Goal: Task Accomplishment & Management: Complete application form

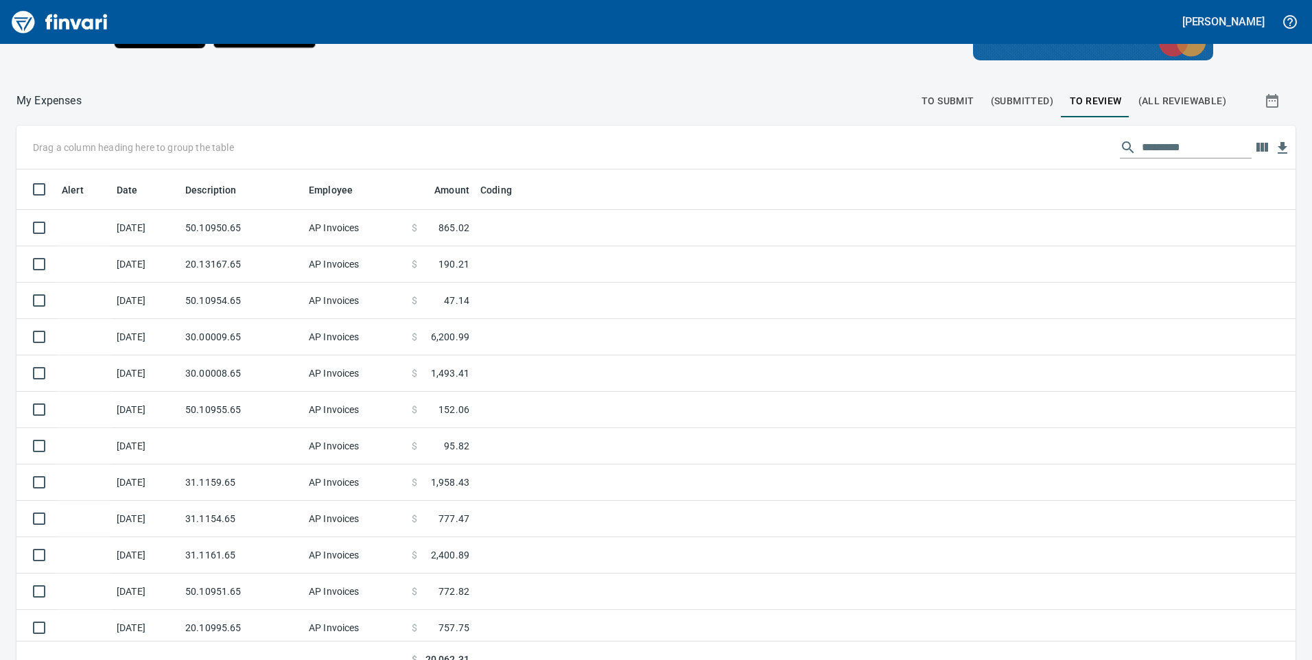
click at [945, 102] on span "To Submit" at bounding box center [948, 101] width 53 height 17
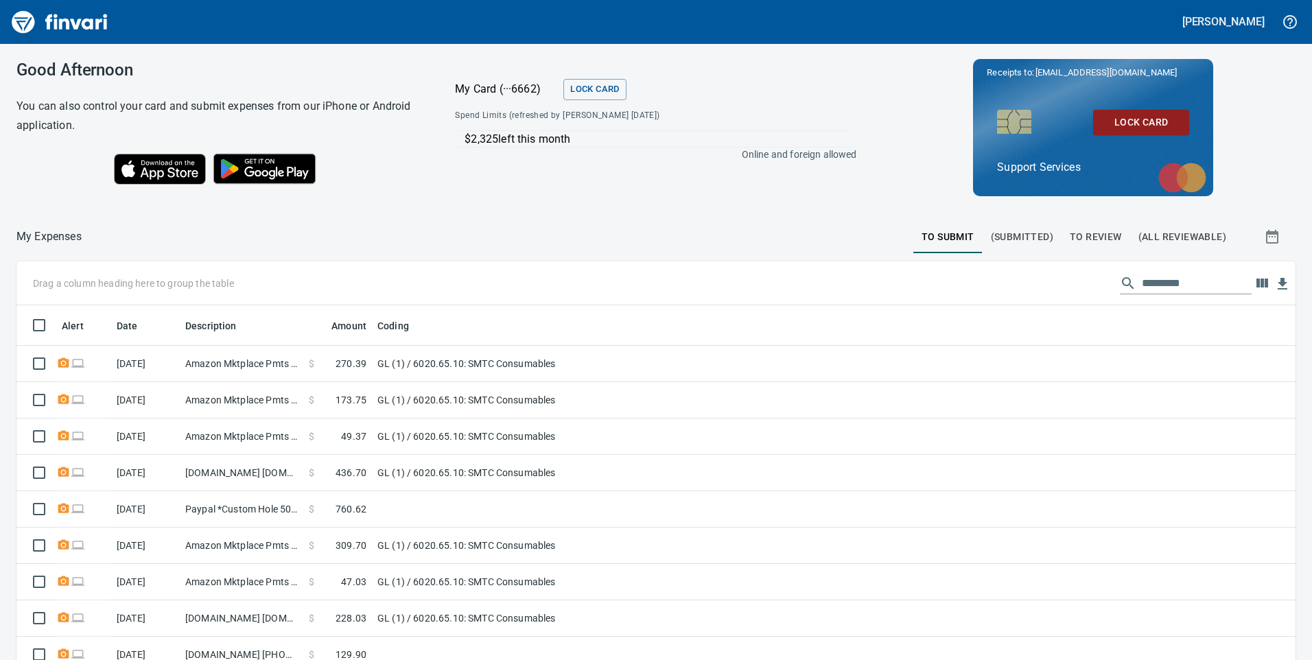
scroll to position [499, 1249]
click at [1095, 242] on span "To Review" at bounding box center [1096, 237] width 52 height 17
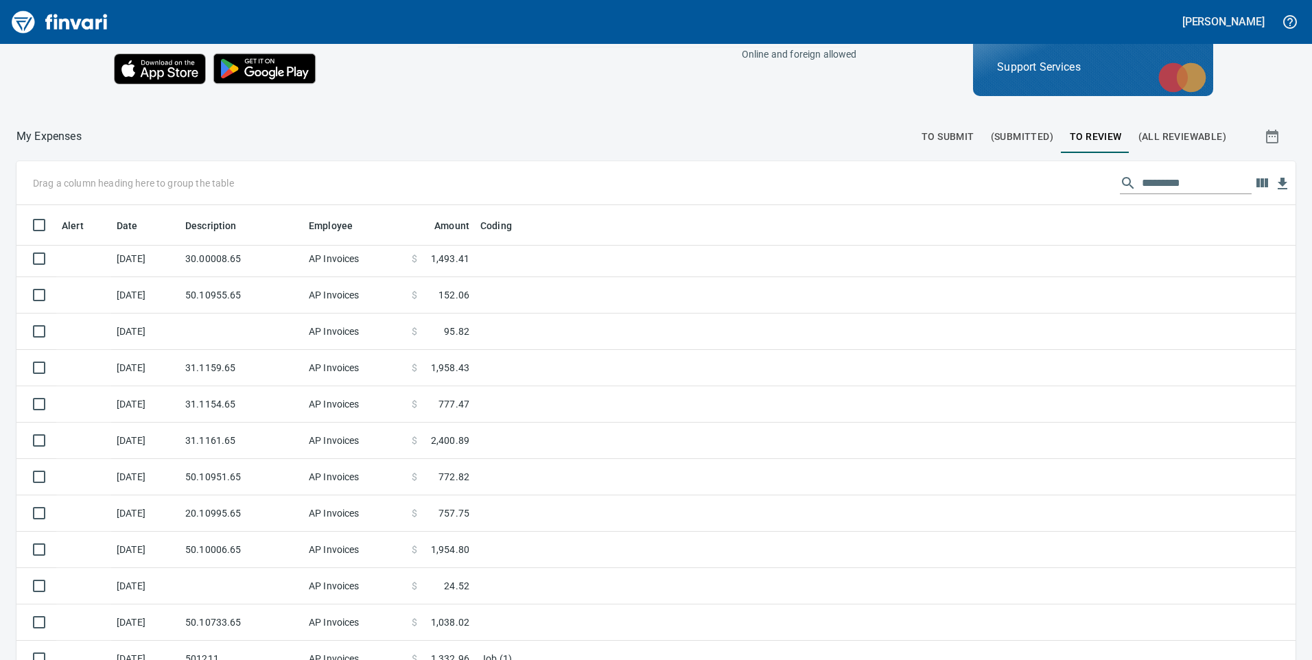
scroll to position [154, 0]
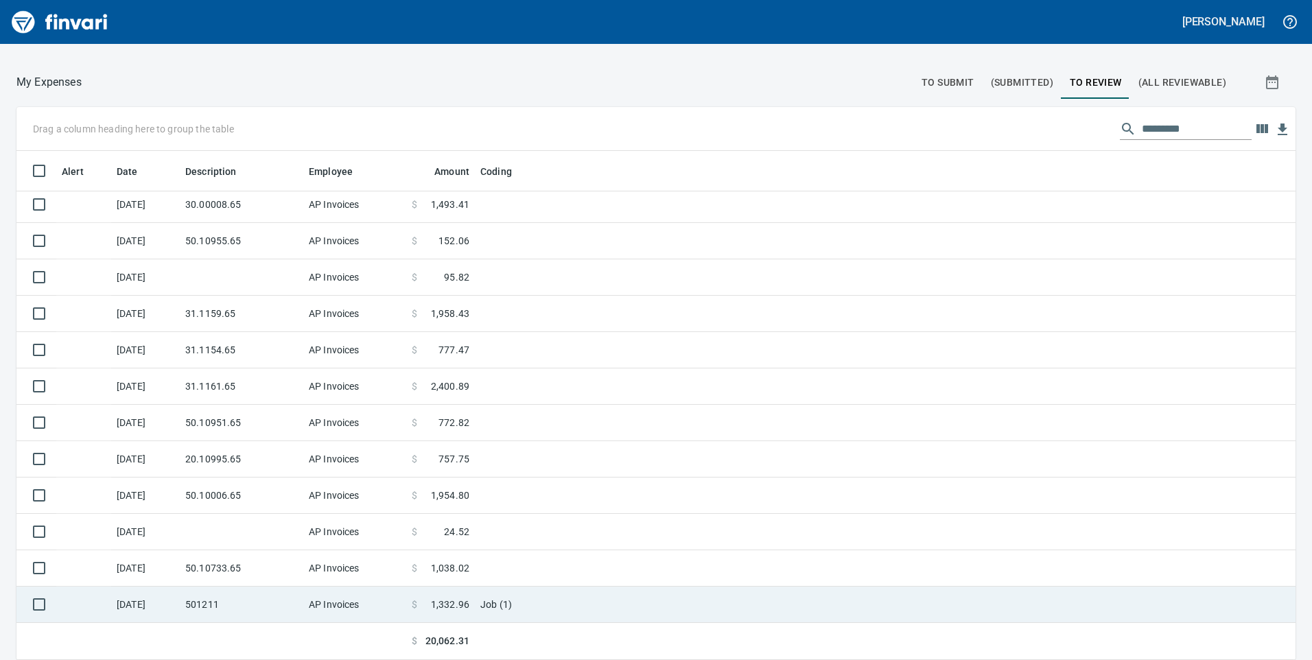
click at [477, 587] on td "Job (1)" at bounding box center [646, 605] width 343 height 36
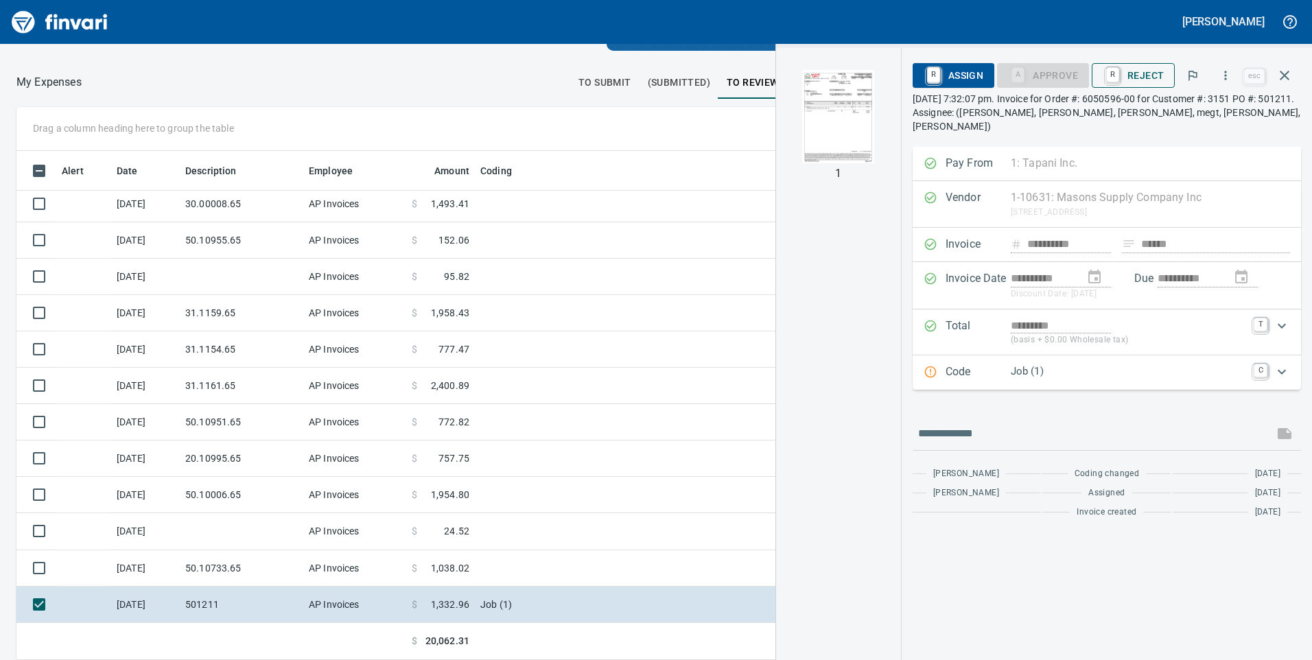
scroll to position [499, 905]
click at [1049, 364] on p "Job (1)" at bounding box center [1128, 372] width 235 height 16
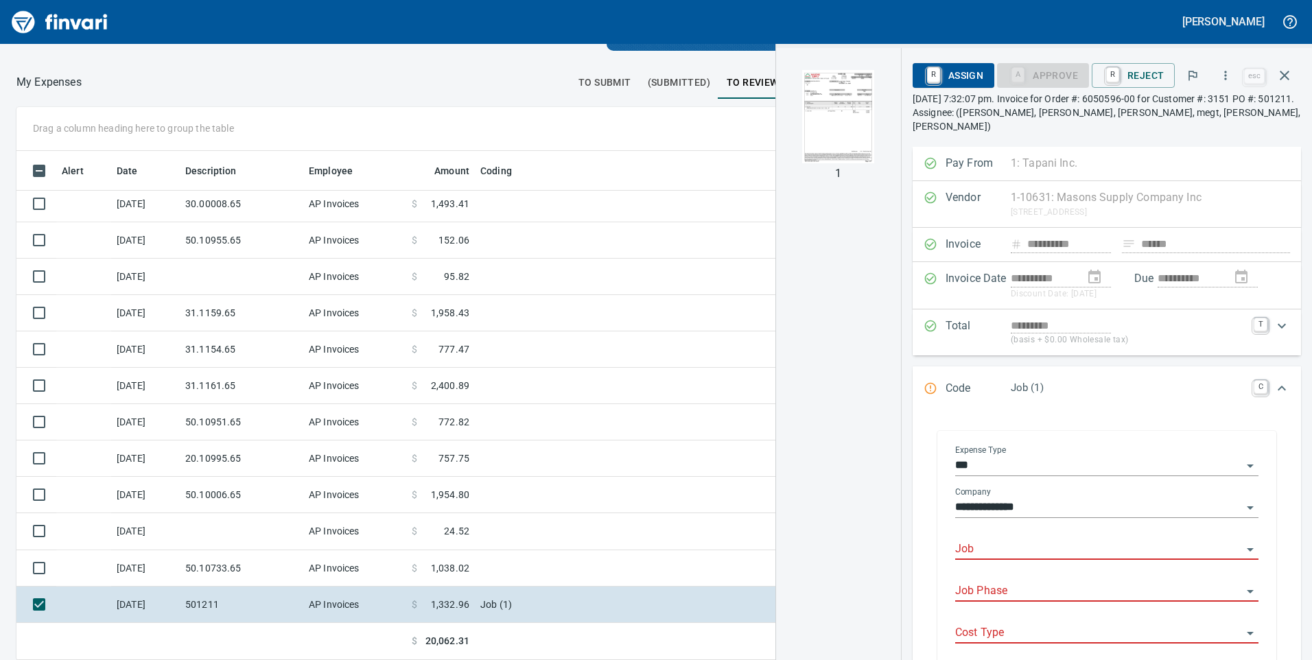
click at [986, 540] on input "Job" at bounding box center [1098, 549] width 287 height 19
click at [1001, 557] on li "255005.: [GEOGRAPHIC_DATA]" at bounding box center [1102, 571] width 291 height 33
click at [1007, 582] on input "Job Phase" at bounding box center [1098, 591] width 287 height 19
click at [1050, 582] on input "Job Phase" at bounding box center [1098, 591] width 287 height 19
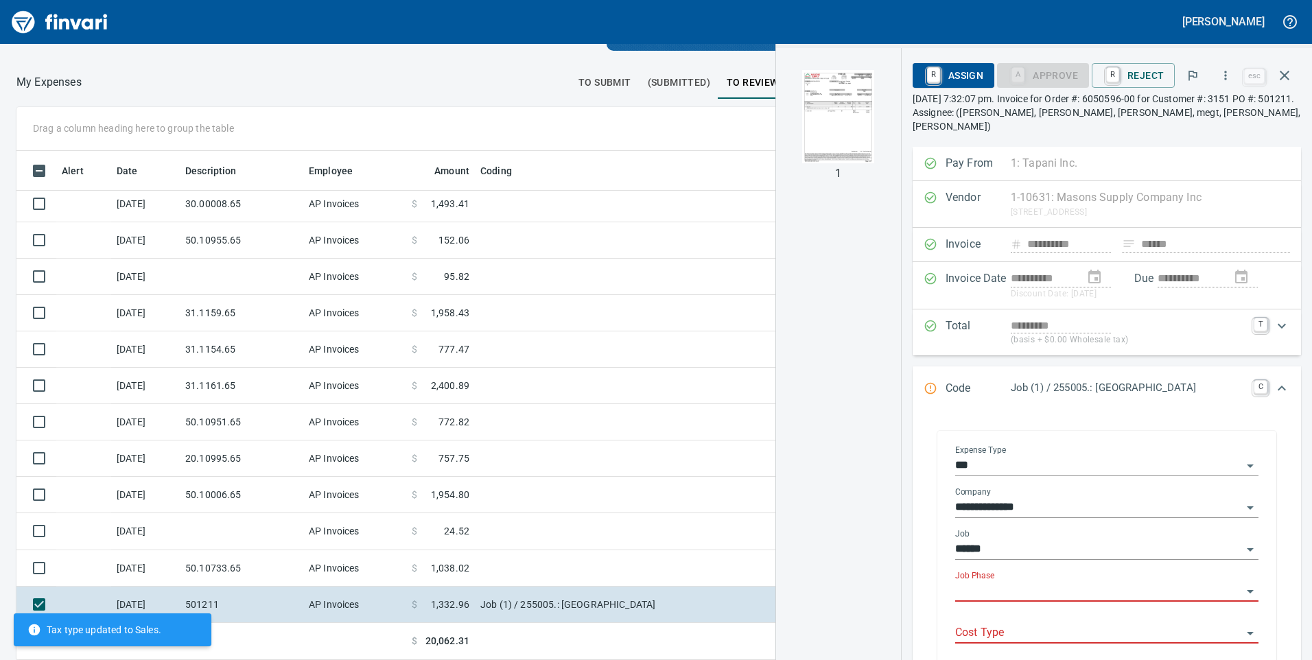
type input "**********"
click at [1040, 582] on input "Job Phase" at bounding box center [1098, 591] width 287 height 19
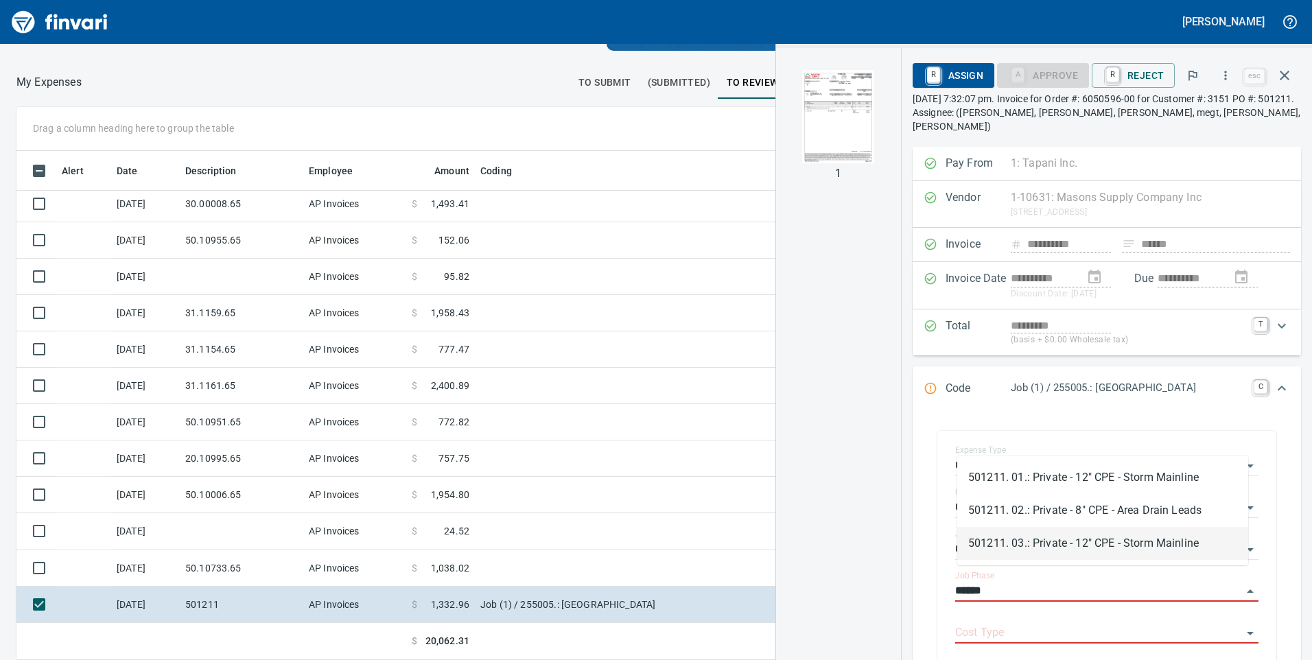
click at [1045, 542] on li "501211. 03.: Private - 12" CPE - Storm Mainline" at bounding box center [1102, 543] width 291 height 33
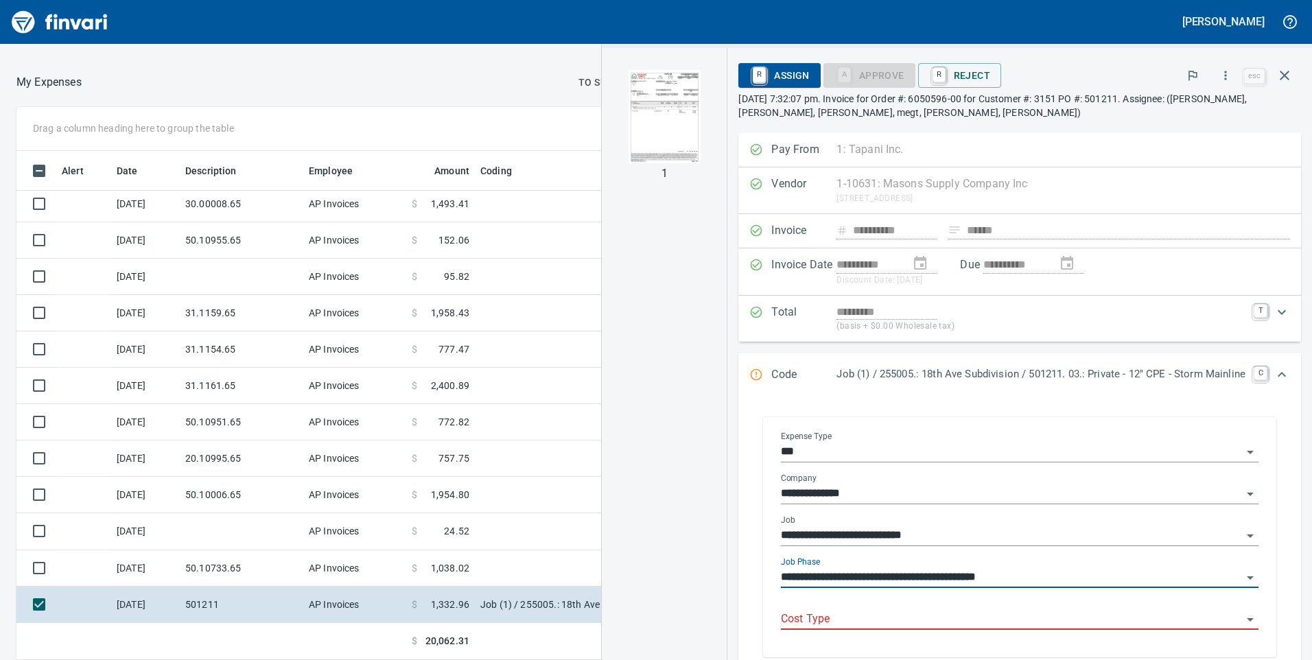
type input "**********"
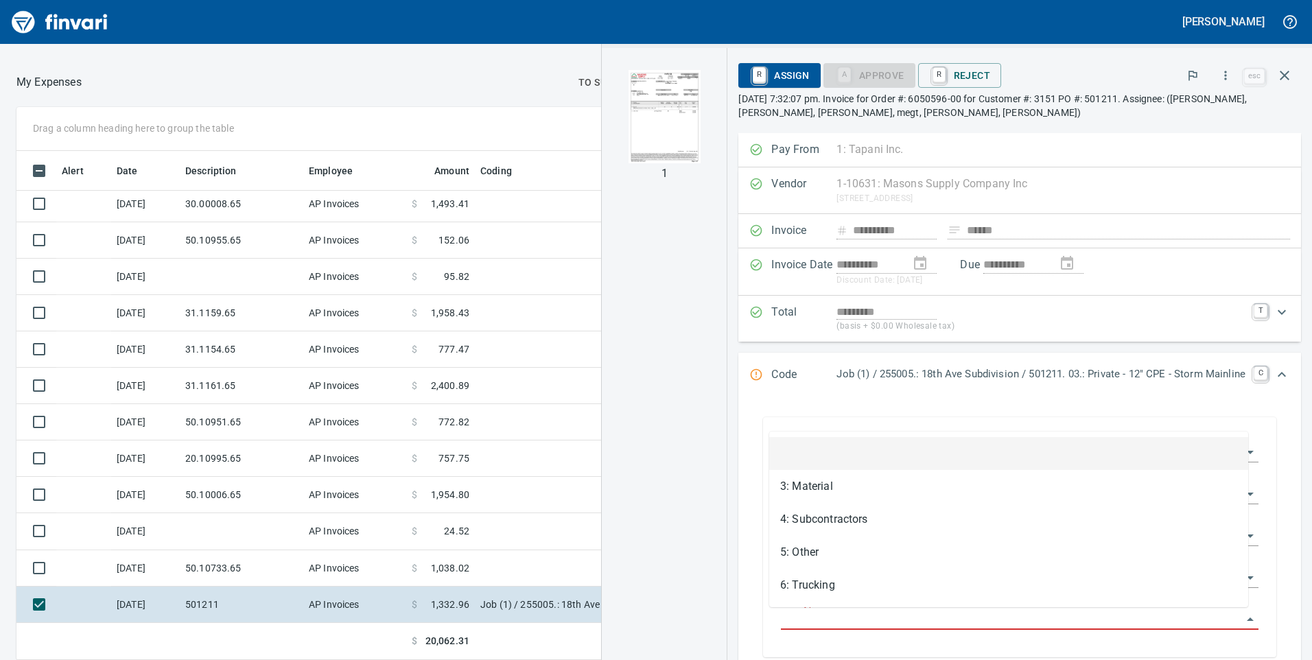
click at [922, 623] on input "Cost Type" at bounding box center [1011, 619] width 461 height 19
click at [828, 487] on li "3: Material" at bounding box center [1008, 486] width 479 height 33
type input "**********"
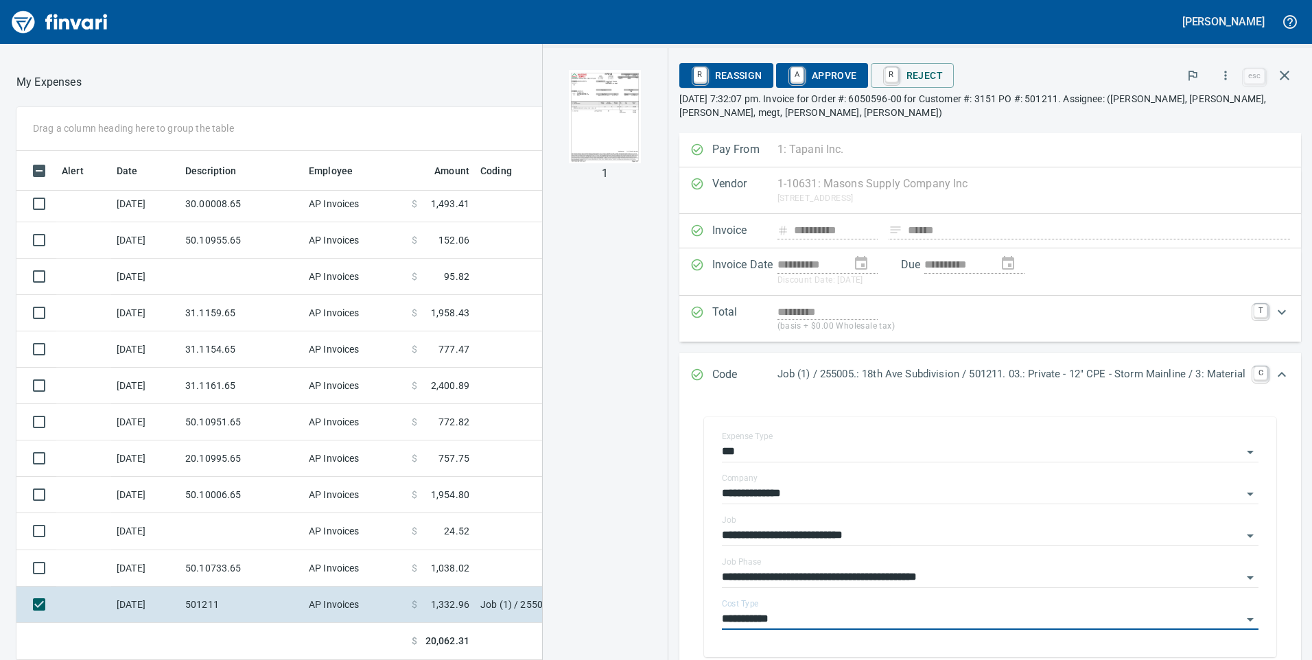
click at [820, 76] on span "A Approve" at bounding box center [822, 75] width 70 height 23
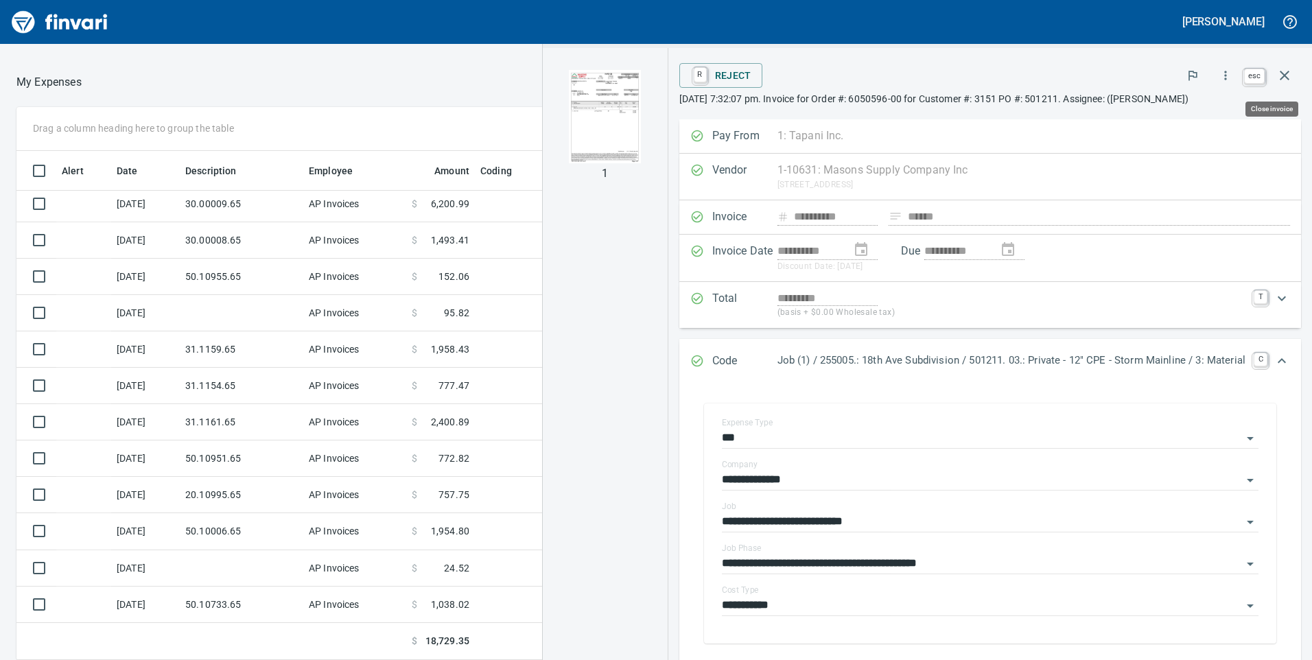
click at [1279, 71] on icon "button" at bounding box center [1285, 75] width 16 height 16
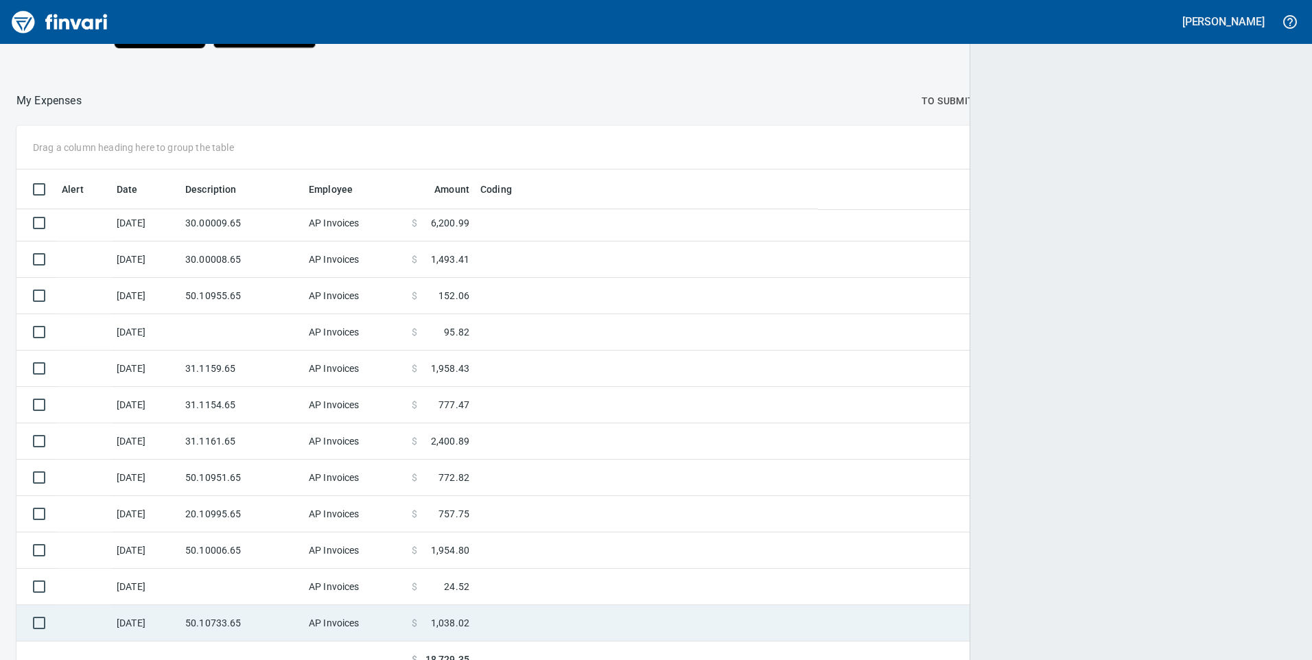
scroll to position [1, 1]
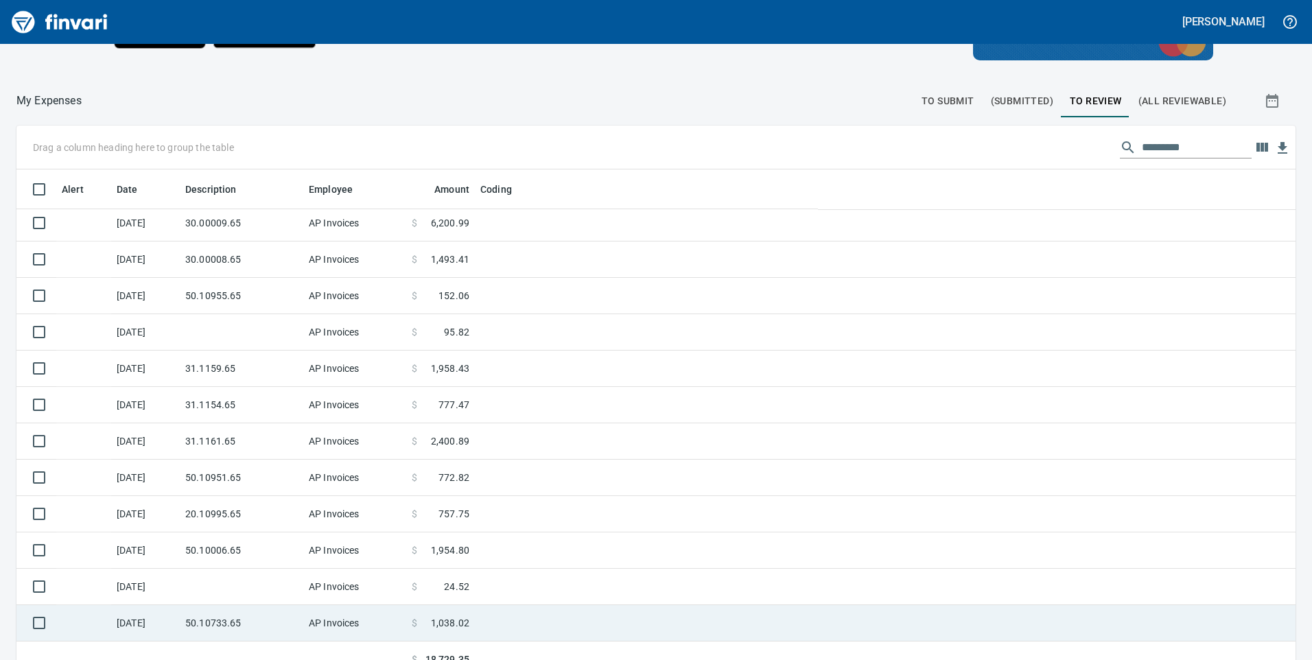
click at [369, 620] on td "AP Invoices" at bounding box center [354, 623] width 103 height 36
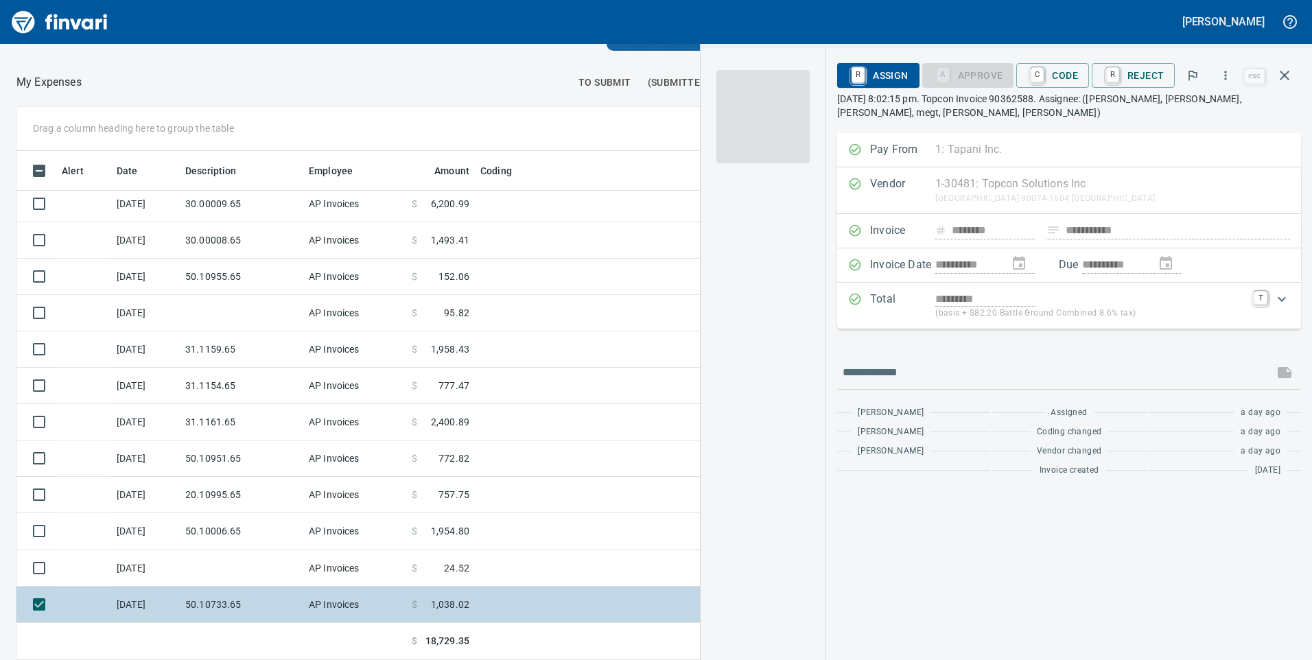
scroll to position [499, 905]
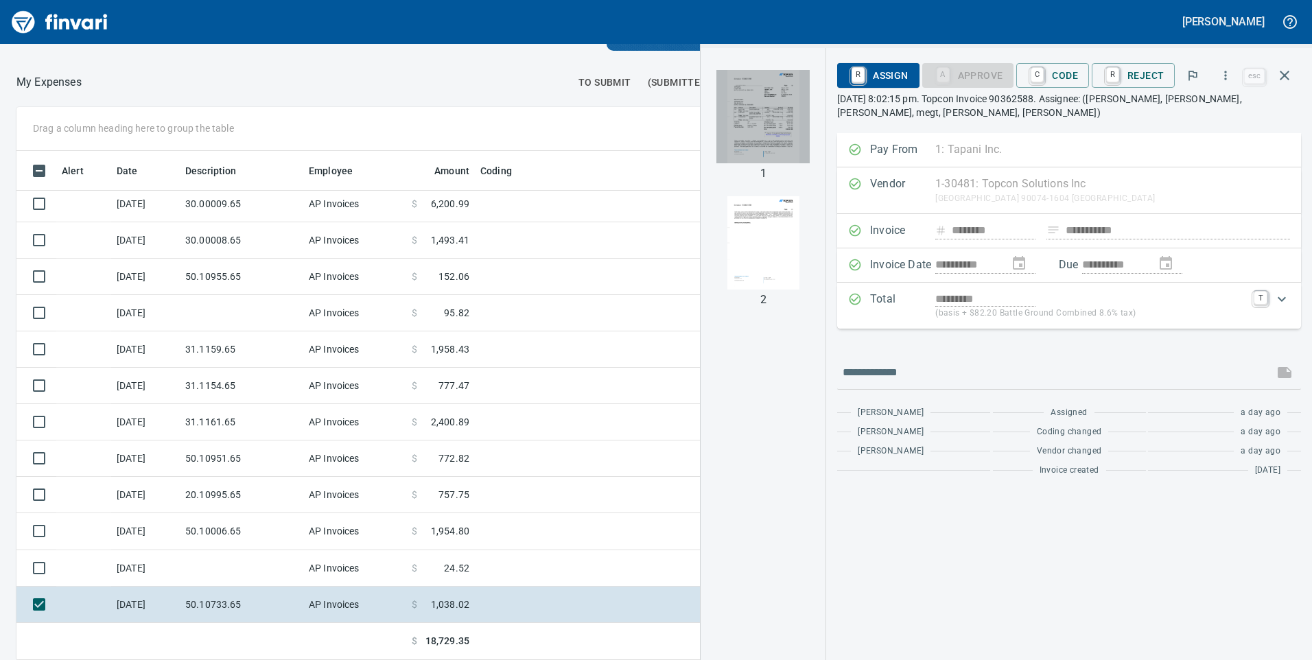
click at [783, 119] on img "button" at bounding box center [763, 116] width 93 height 93
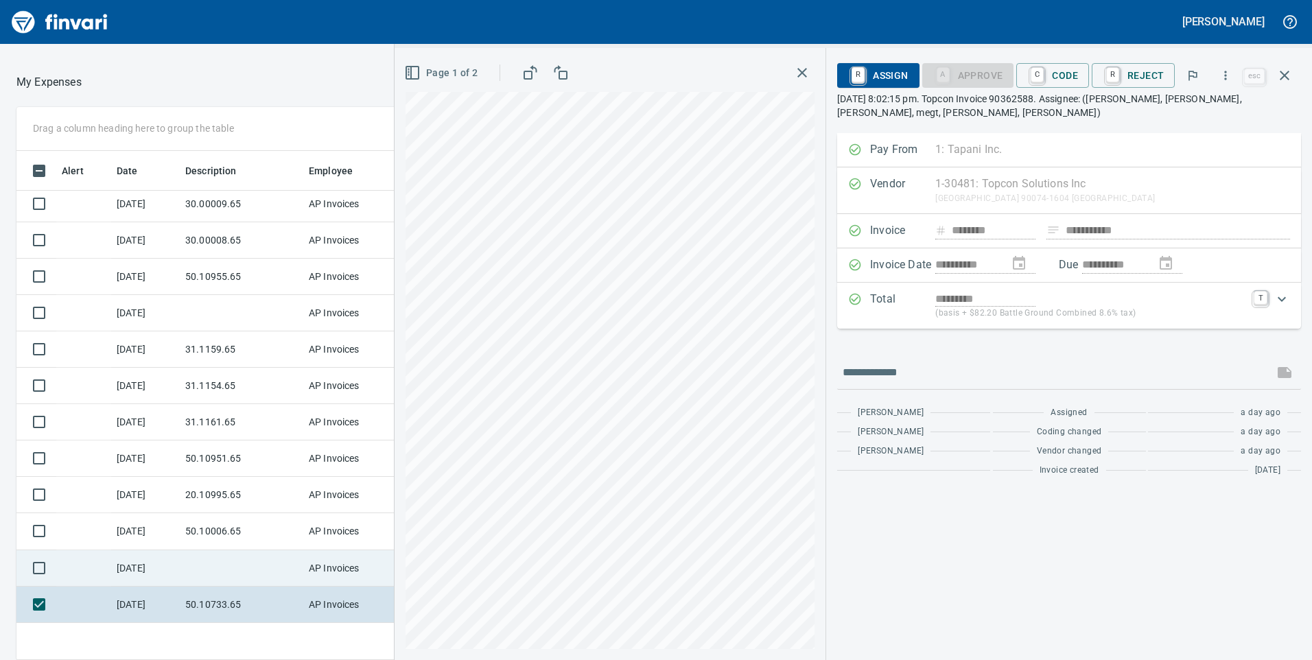
click at [315, 560] on td "AP Invoices" at bounding box center [354, 568] width 103 height 36
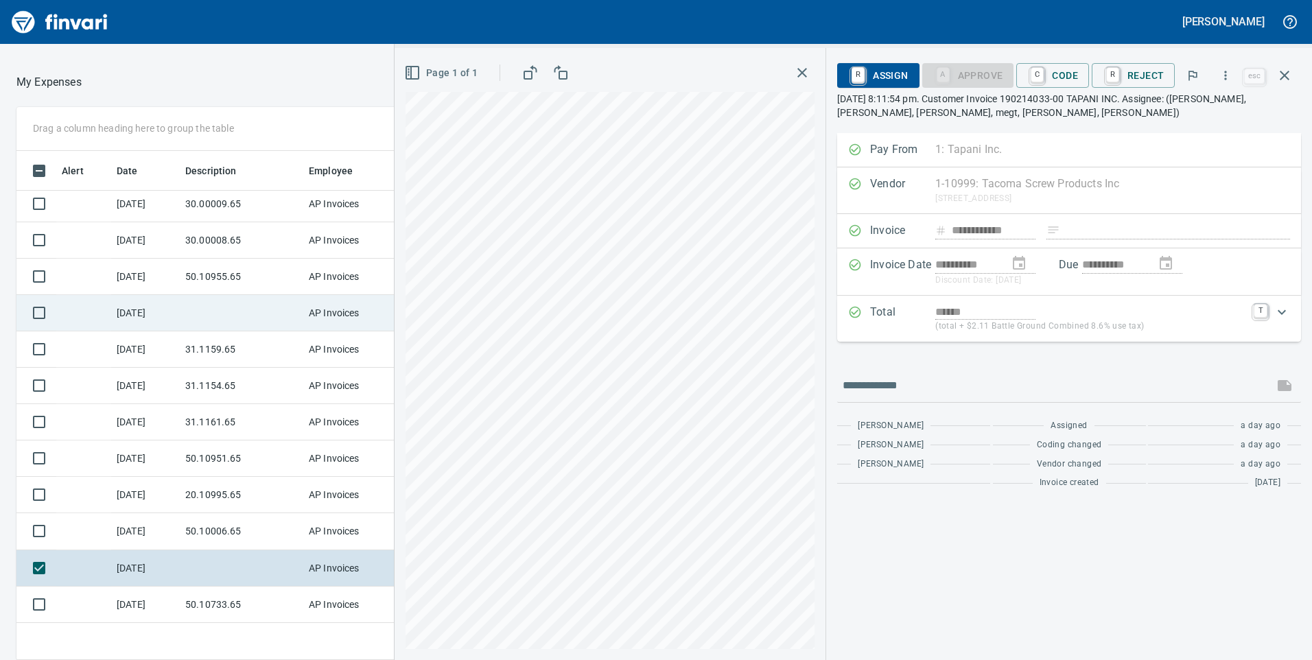
click at [292, 310] on td at bounding box center [242, 313] width 124 height 36
